Goal: Transaction & Acquisition: Purchase product/service

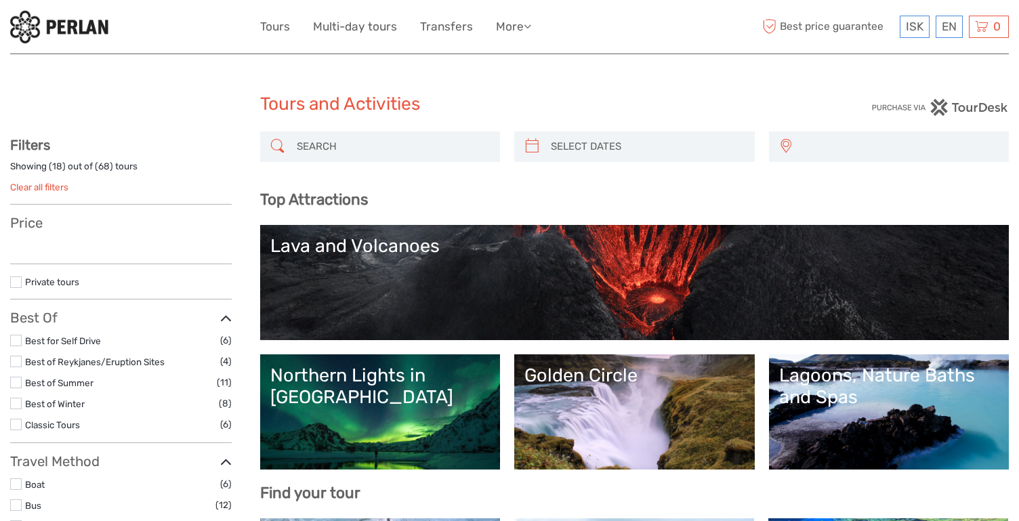
select select
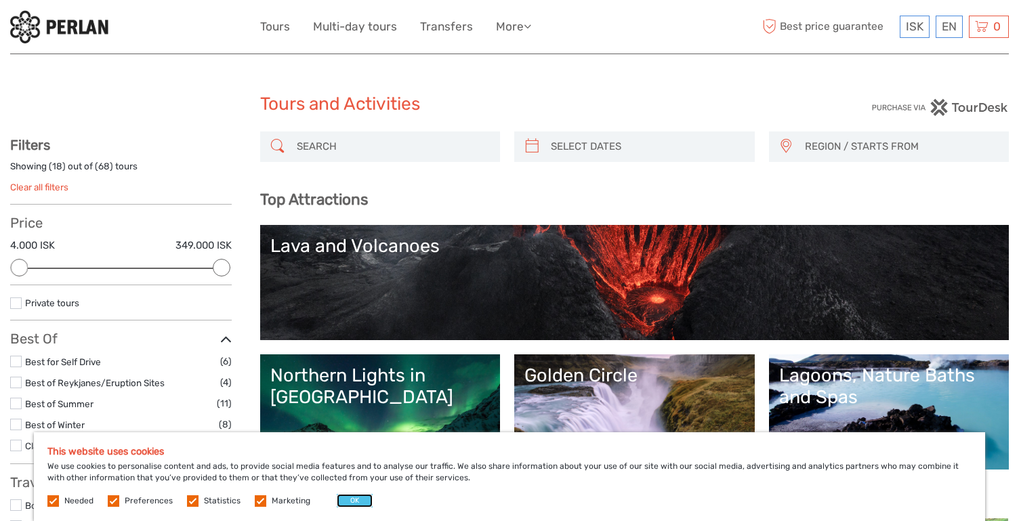
click at [359, 502] on button "OK" at bounding box center [355, 501] width 36 height 14
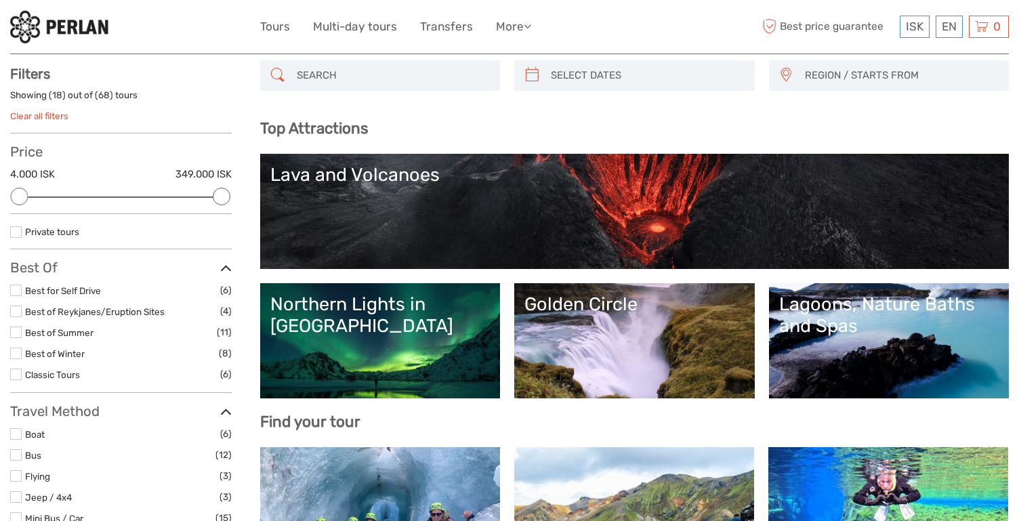
scroll to position [73, 0]
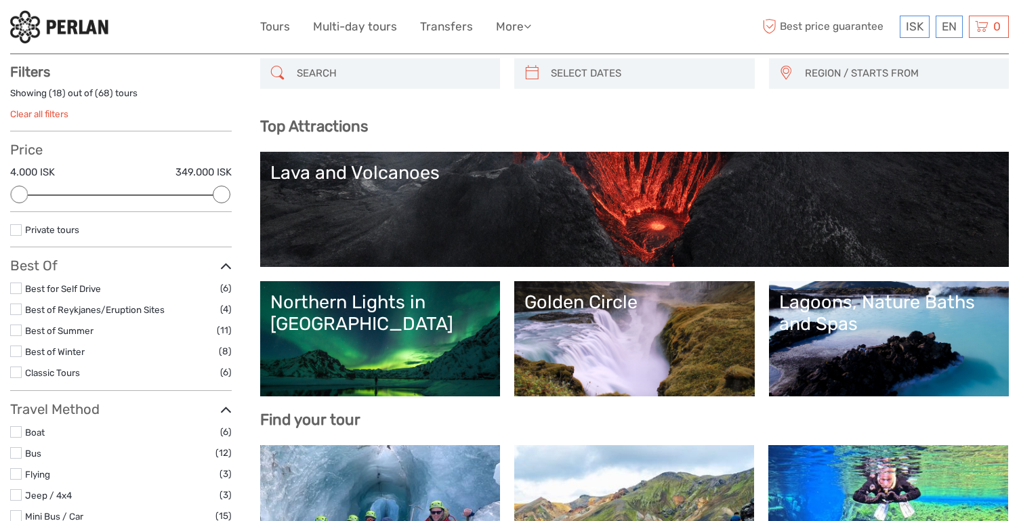
click at [402, 358] on link "Northern Lights in [GEOGRAPHIC_DATA]" at bounding box center [380, 338] width 220 height 95
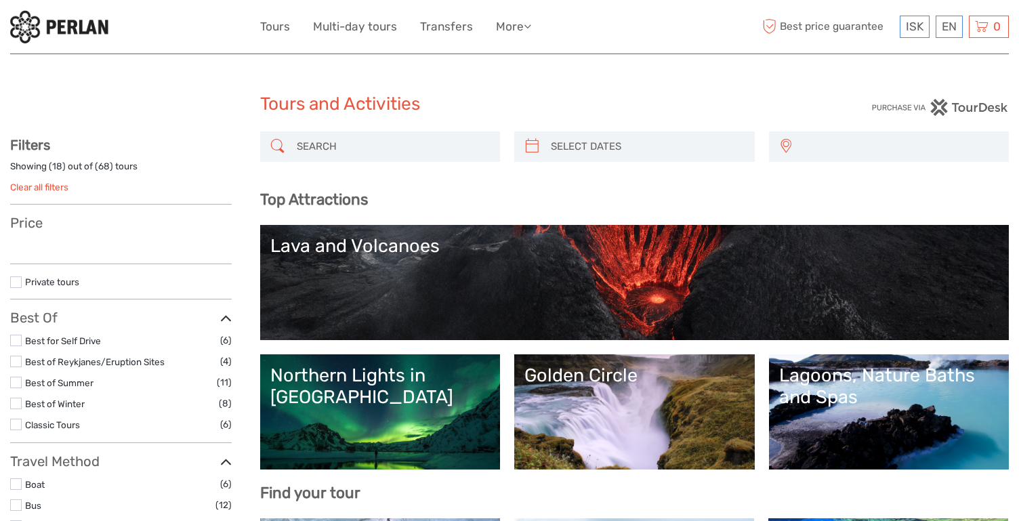
select select
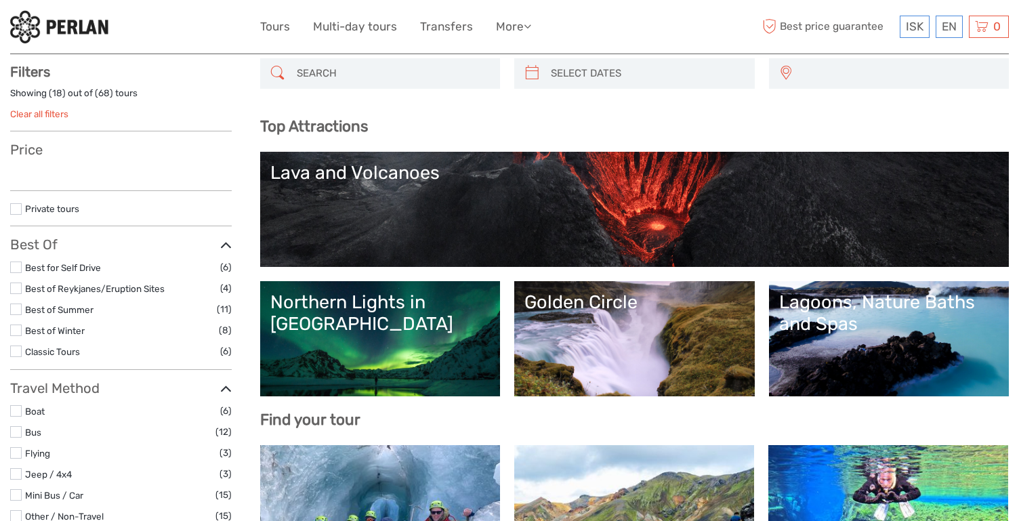
select select
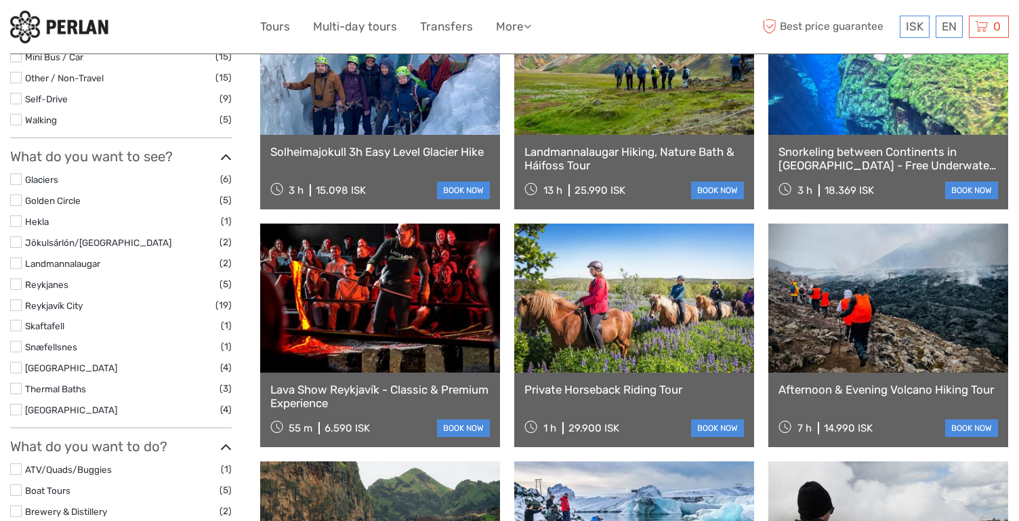
scroll to position [541, 0]
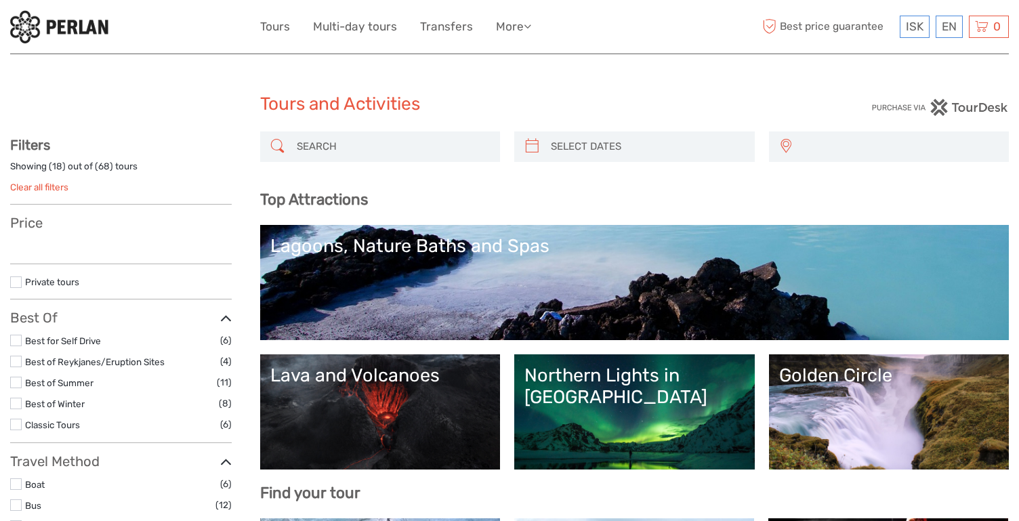
select select
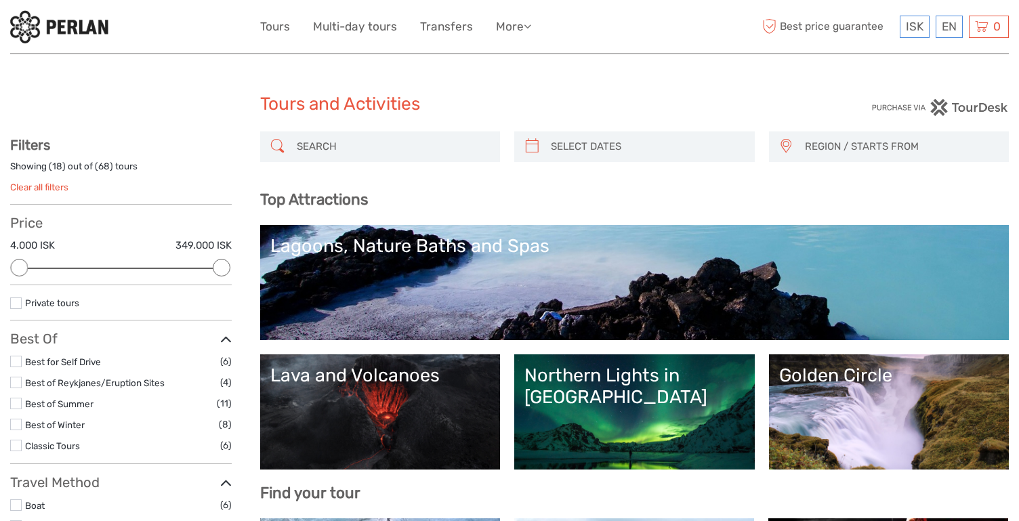
click at [636, 394] on div "Northern Lights in [GEOGRAPHIC_DATA]" at bounding box center [635, 387] width 220 height 44
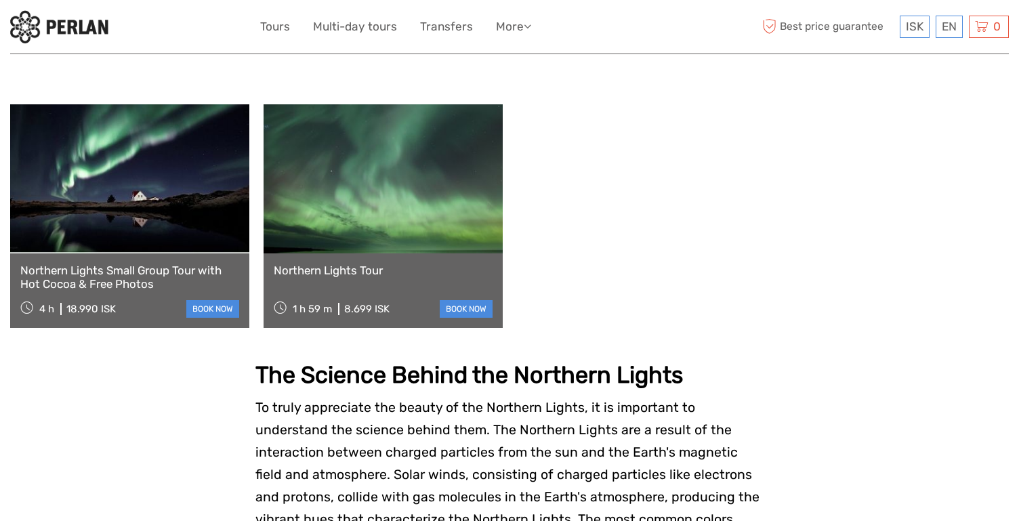
scroll to position [449, 0]
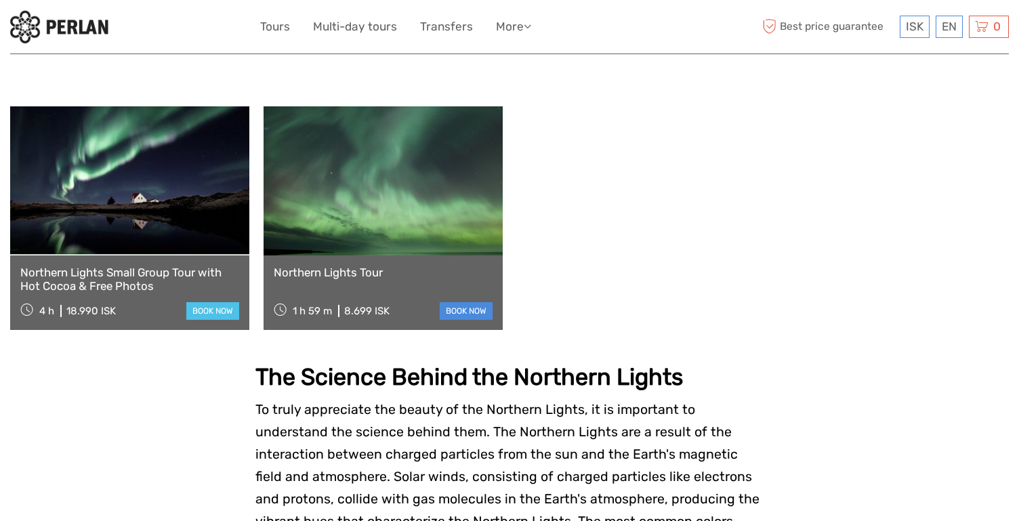
click at [207, 302] on link "book now" at bounding box center [212, 311] width 53 height 18
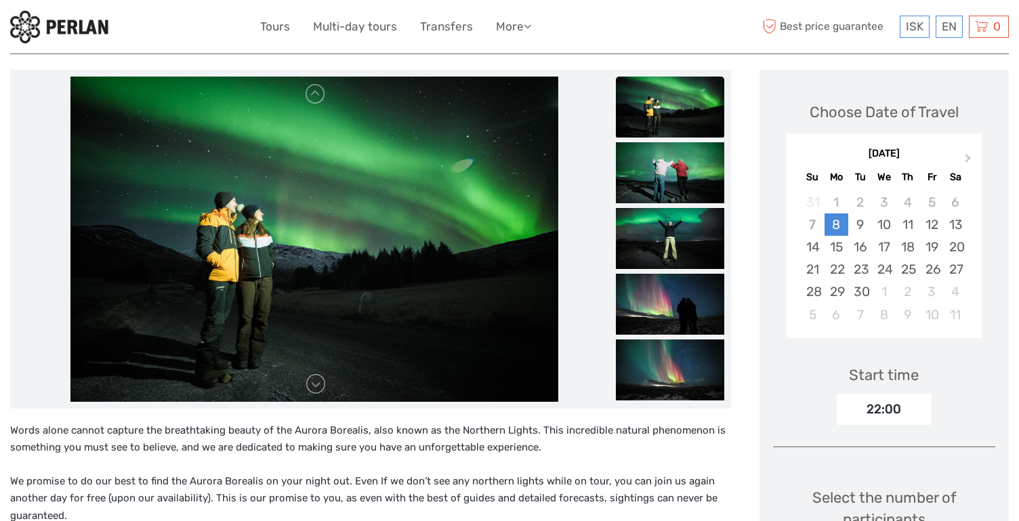
scroll to position [166, 0]
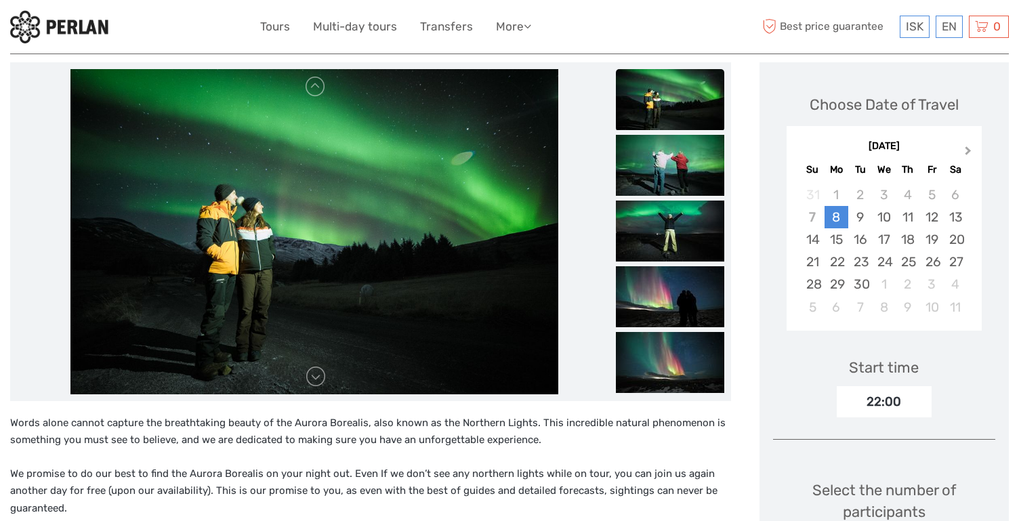
click at [969, 148] on button "Next Month" at bounding box center [970, 154] width 22 height 22
click at [803, 159] on button "Previous Month" at bounding box center [799, 154] width 22 height 22
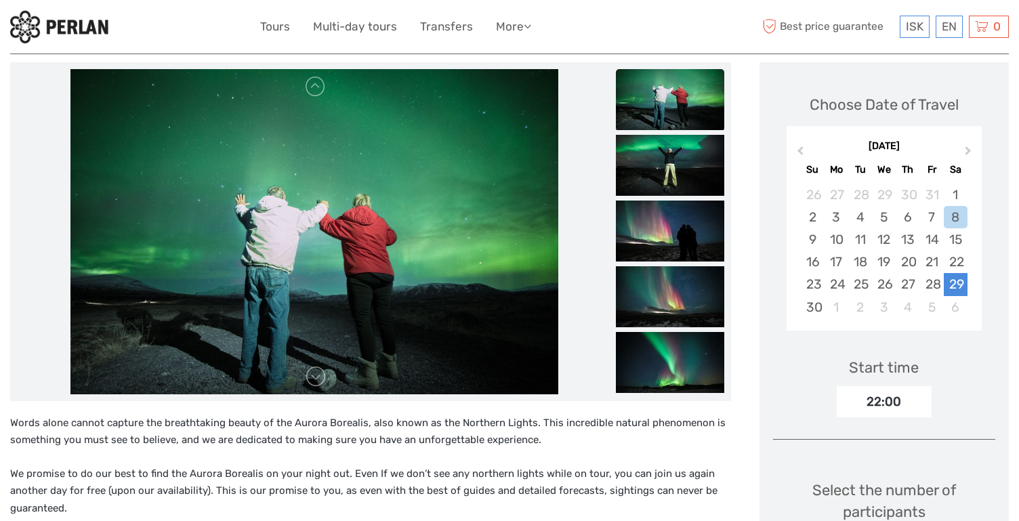
click at [953, 285] on div "29" at bounding box center [956, 284] width 24 height 22
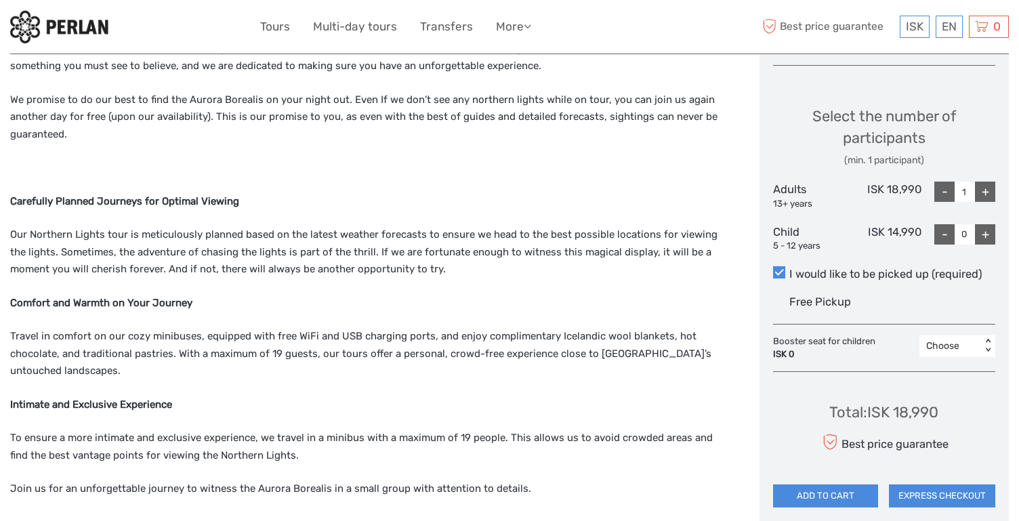
scroll to position [535, 0]
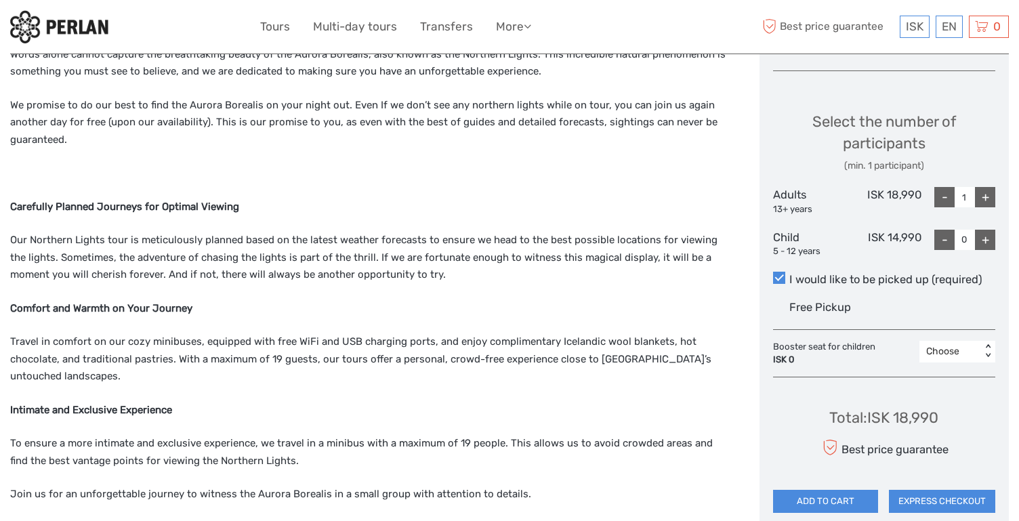
click at [988, 194] on div "+" at bounding box center [985, 197] width 20 height 20
type input "2"
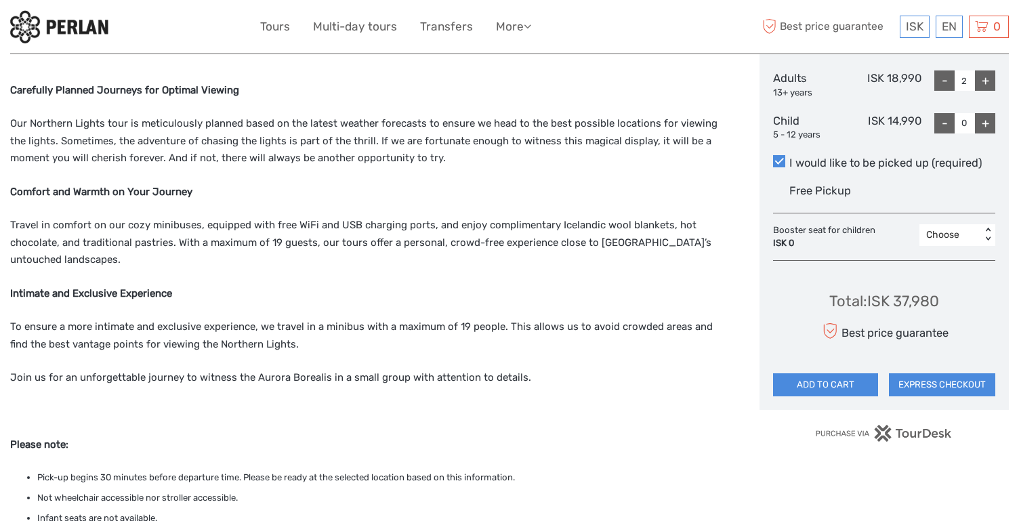
scroll to position [653, 0]
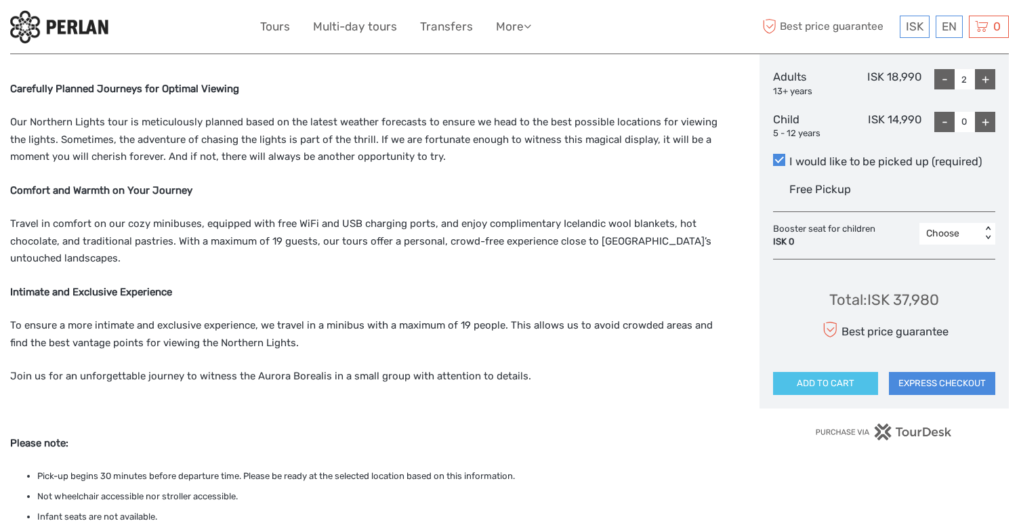
click at [840, 386] on button "ADD TO CART" at bounding box center [826, 383] width 106 height 23
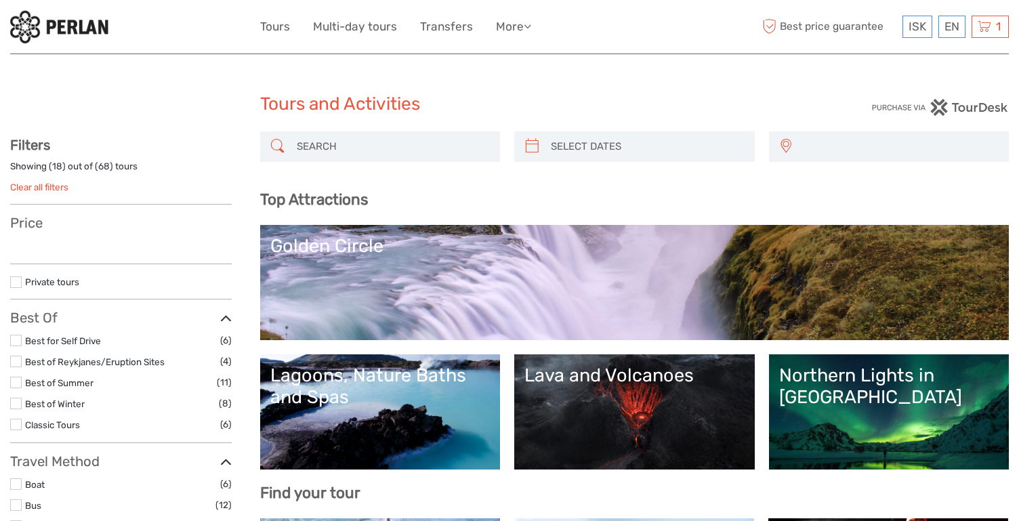
select select
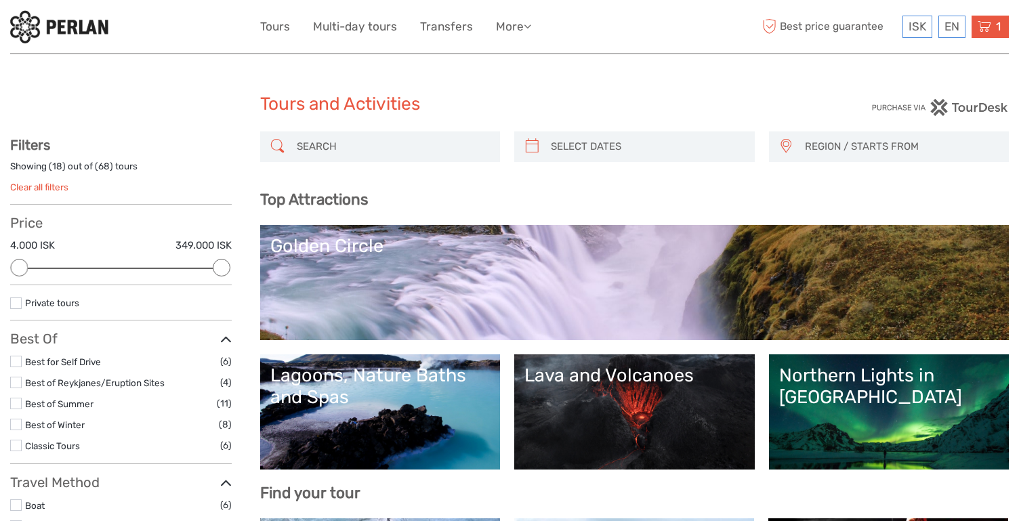
click at [992, 23] on div "1 Items Northern Lights Small Group Tour with Hot Cocoa & Free Photos 2x Adults…" at bounding box center [990, 27] width 37 height 22
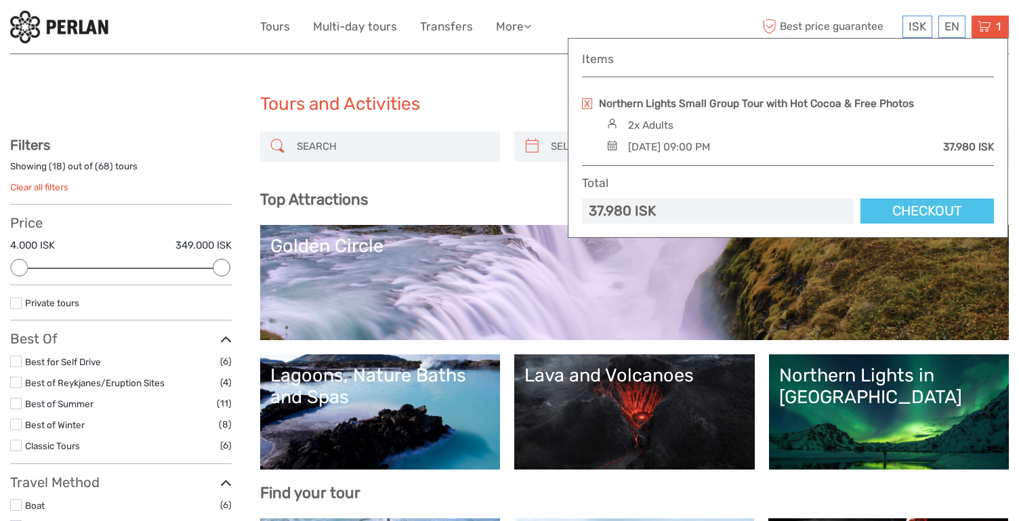
click at [892, 217] on link "Checkout" at bounding box center [928, 211] width 134 height 25
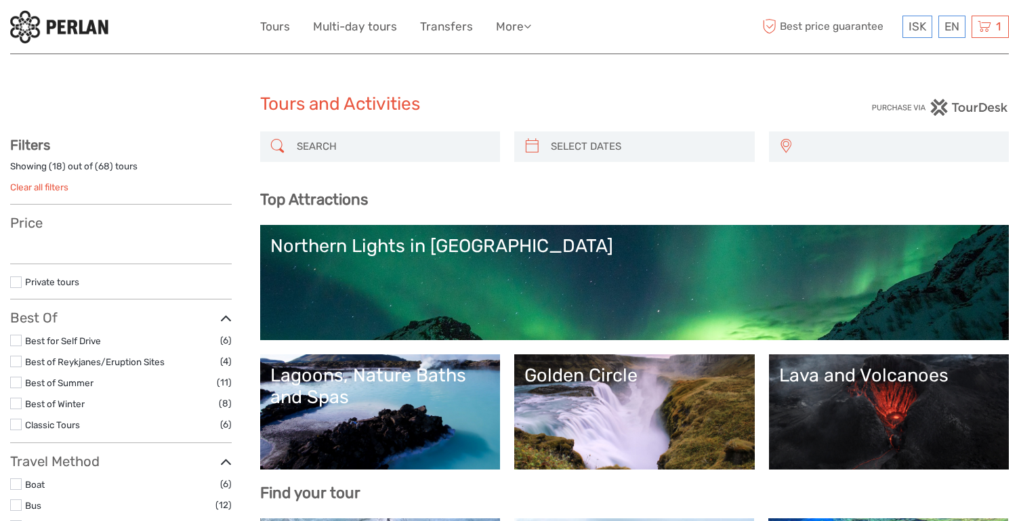
select select
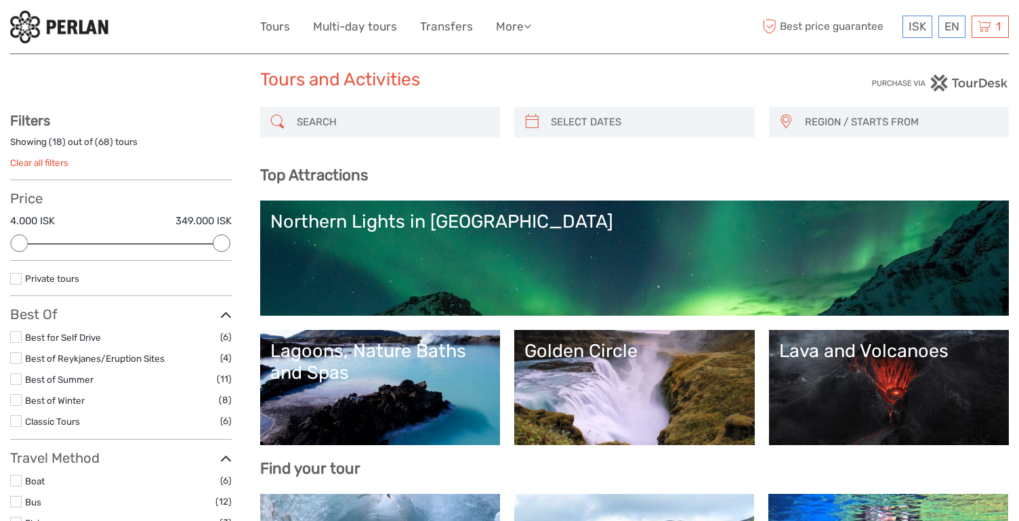
scroll to position [19, 0]
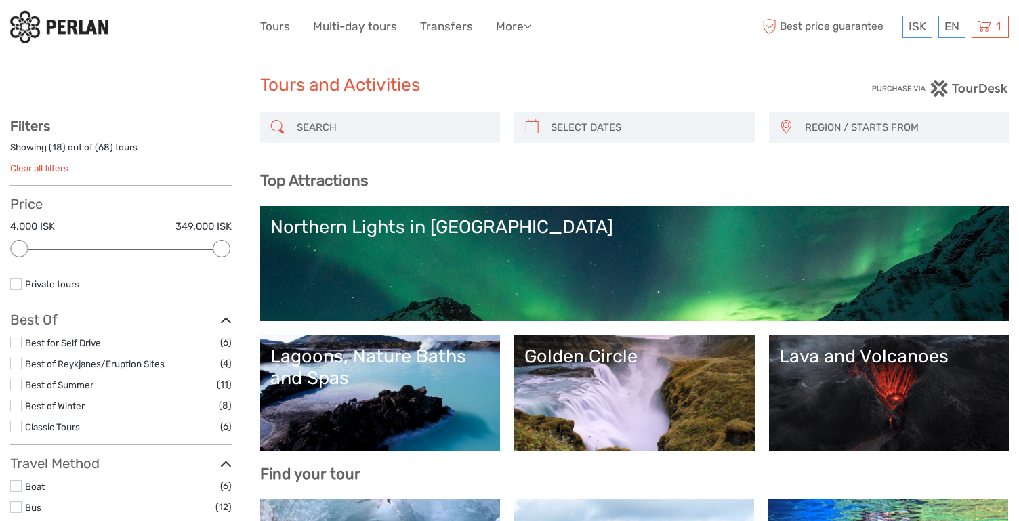
click at [432, 295] on link "Northern Lights in [GEOGRAPHIC_DATA]" at bounding box center [634, 263] width 729 height 95
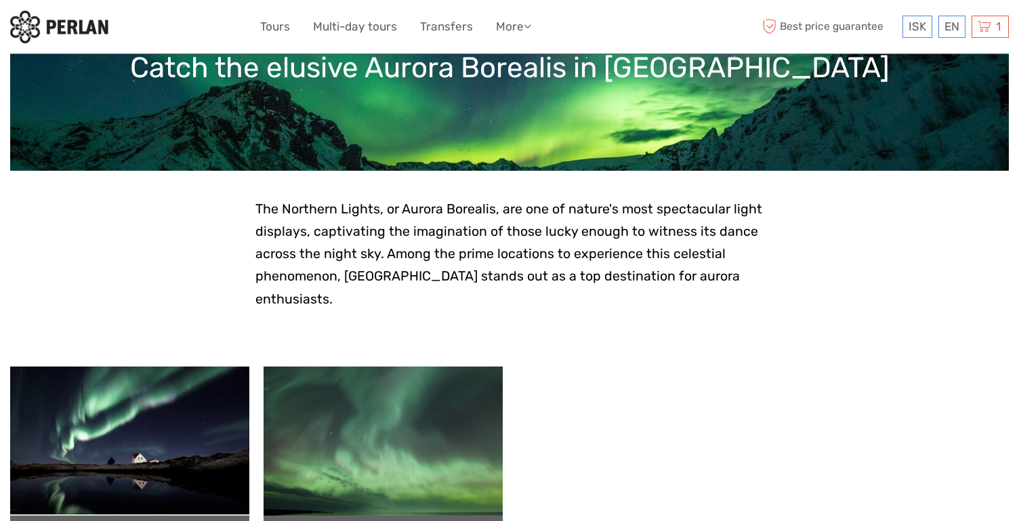
scroll to position [146, 0]
